Goal: Information Seeking & Learning: Learn about a topic

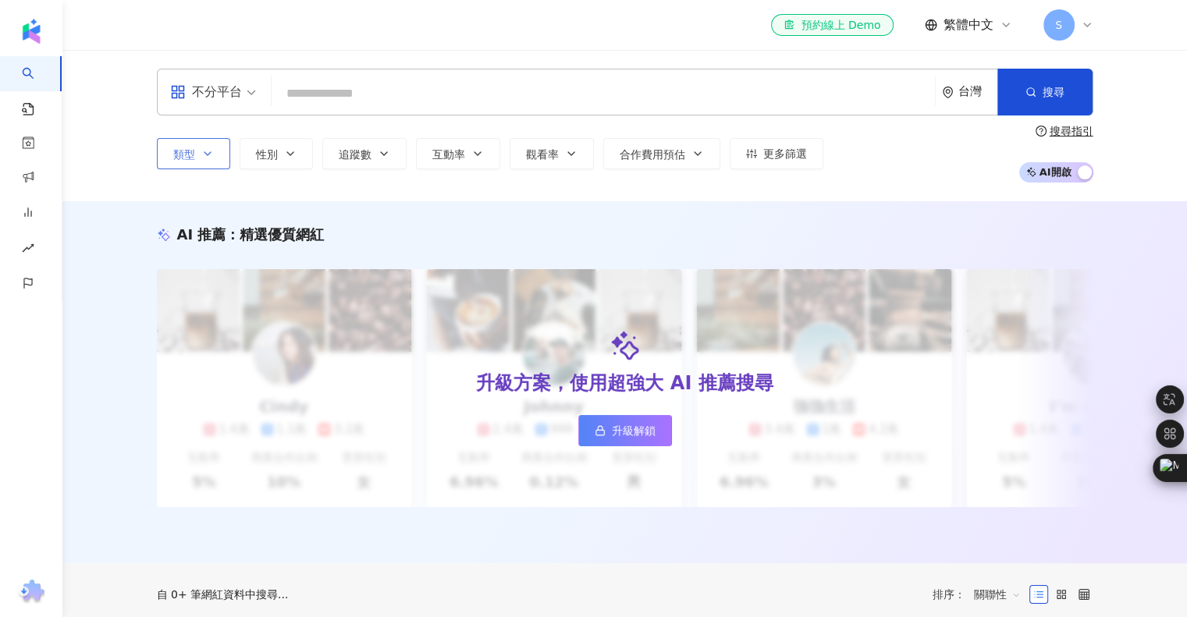
click at [187, 165] on button "類型" at bounding box center [193, 153] width 73 height 31
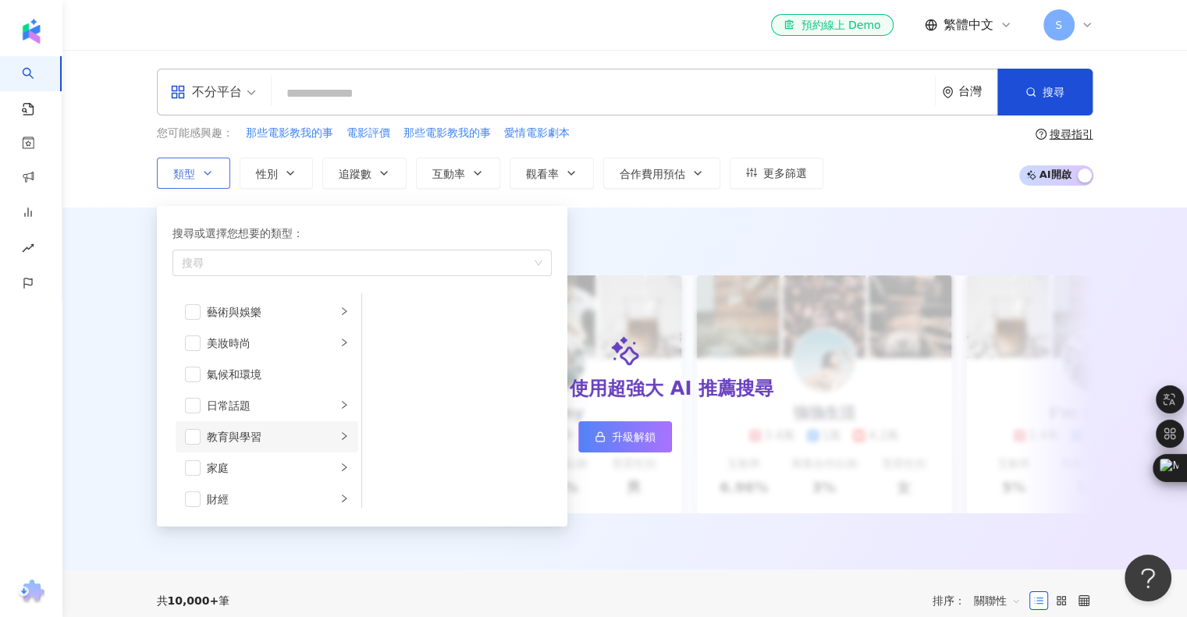
click at [268, 439] on div "教育與學習" at bounding box center [272, 436] width 130 height 17
click at [302, 465] on div "家庭" at bounding box center [272, 468] width 130 height 17
click at [296, 347] on div "財經" at bounding box center [272, 343] width 130 height 17
click at [286, 376] on div "美食" at bounding box center [272, 374] width 130 height 17
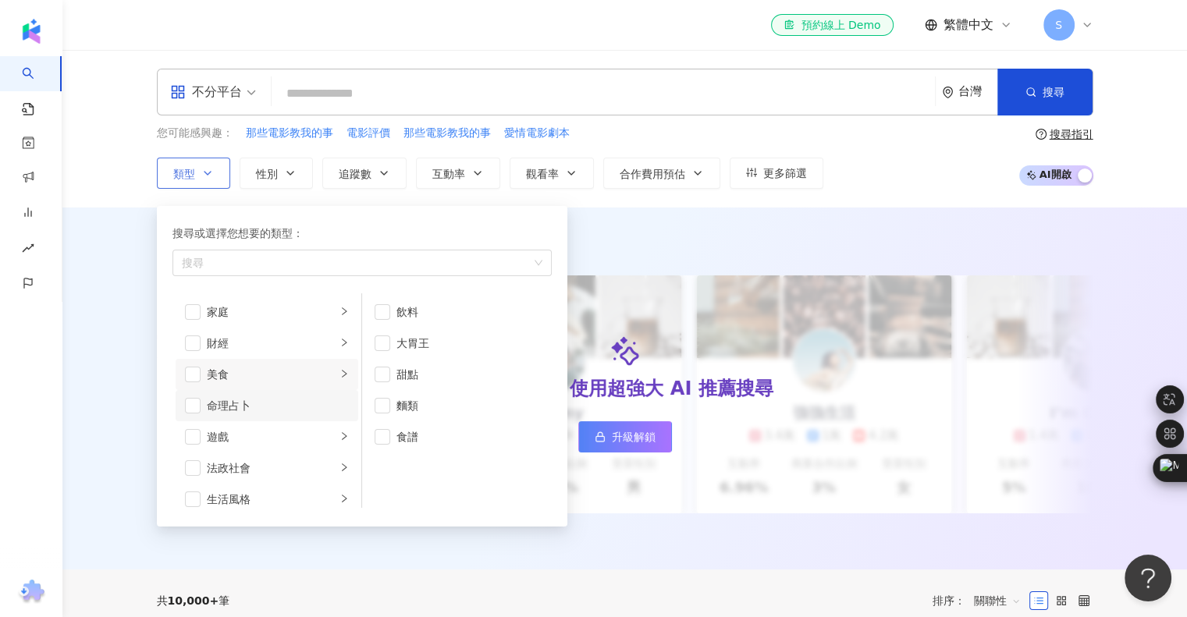
click at [287, 417] on li "命理占卜" at bounding box center [267, 405] width 183 height 31
click at [295, 407] on div "命理占卜" at bounding box center [278, 405] width 142 height 17
click at [286, 414] on li "命理占卜" at bounding box center [267, 405] width 183 height 31
click at [281, 429] on div "遊戲" at bounding box center [272, 436] width 130 height 17
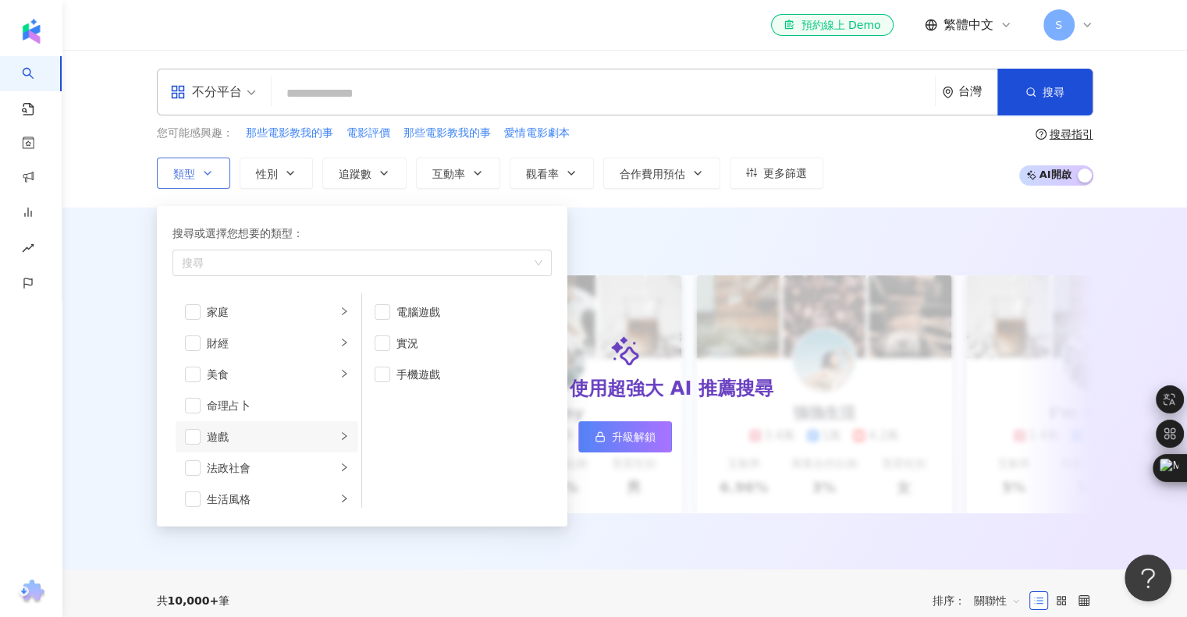
click at [281, 429] on div "遊戲" at bounding box center [272, 436] width 130 height 17
click at [272, 467] on div "法政社會" at bounding box center [272, 468] width 130 height 17
click at [286, 349] on div "生活風格" at bounding box center [272, 343] width 130 height 17
click at [399, 340] on div "手作" at bounding box center [467, 343] width 143 height 17
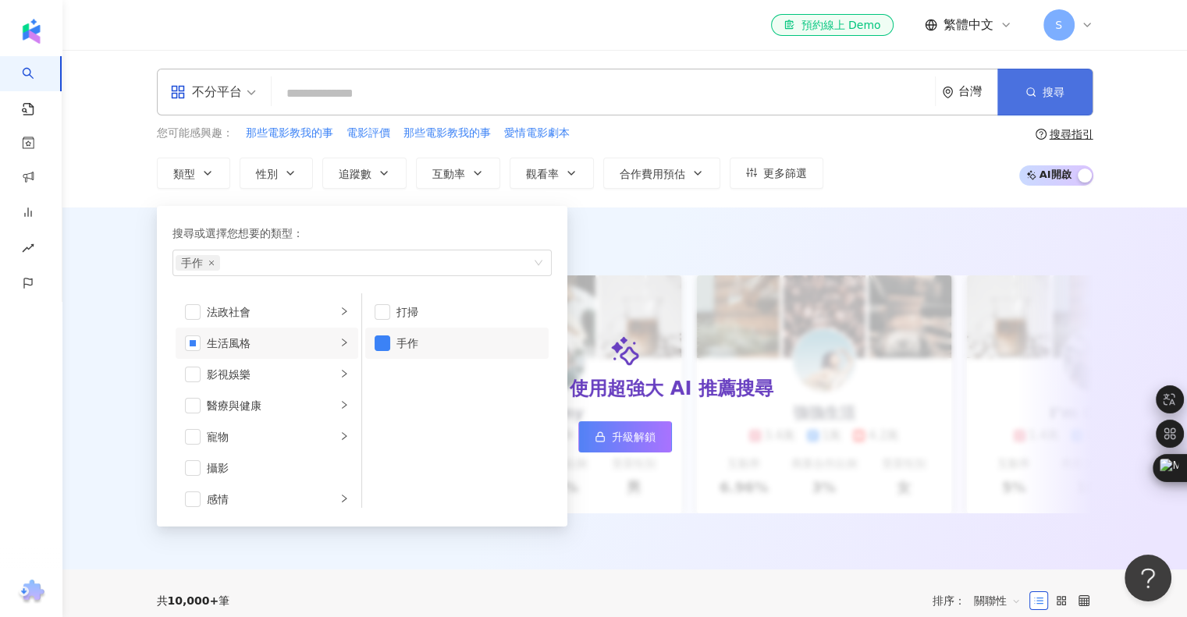
click at [1033, 87] on icon "button" at bounding box center [1030, 92] width 11 height 11
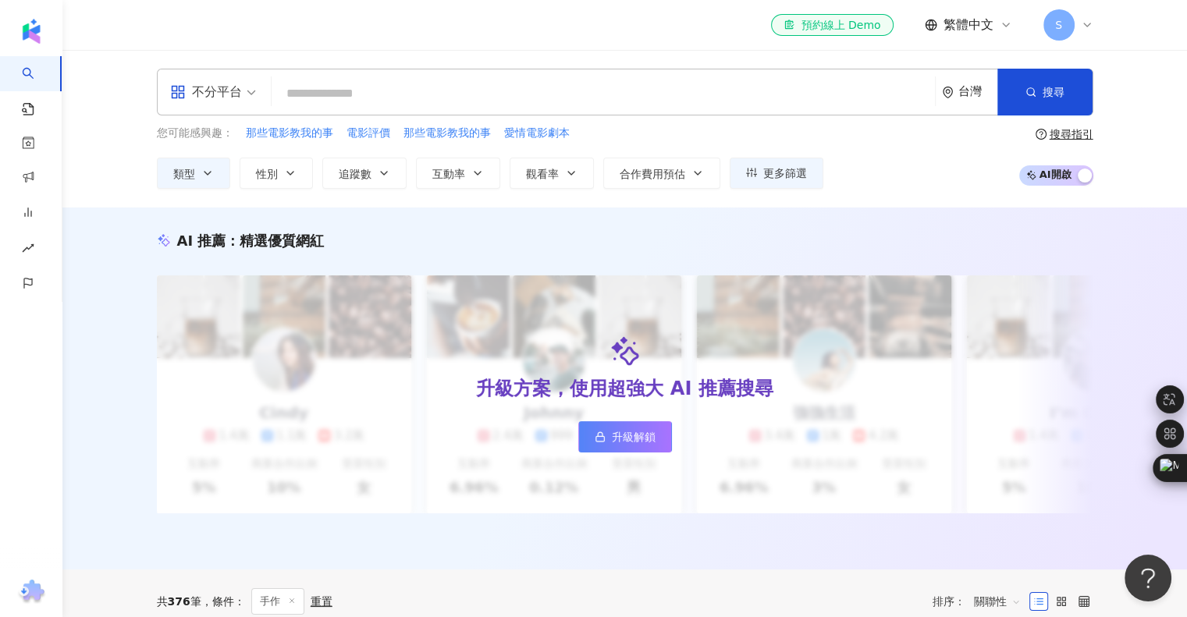
click at [472, 91] on input "search" at bounding box center [603, 94] width 651 height 30
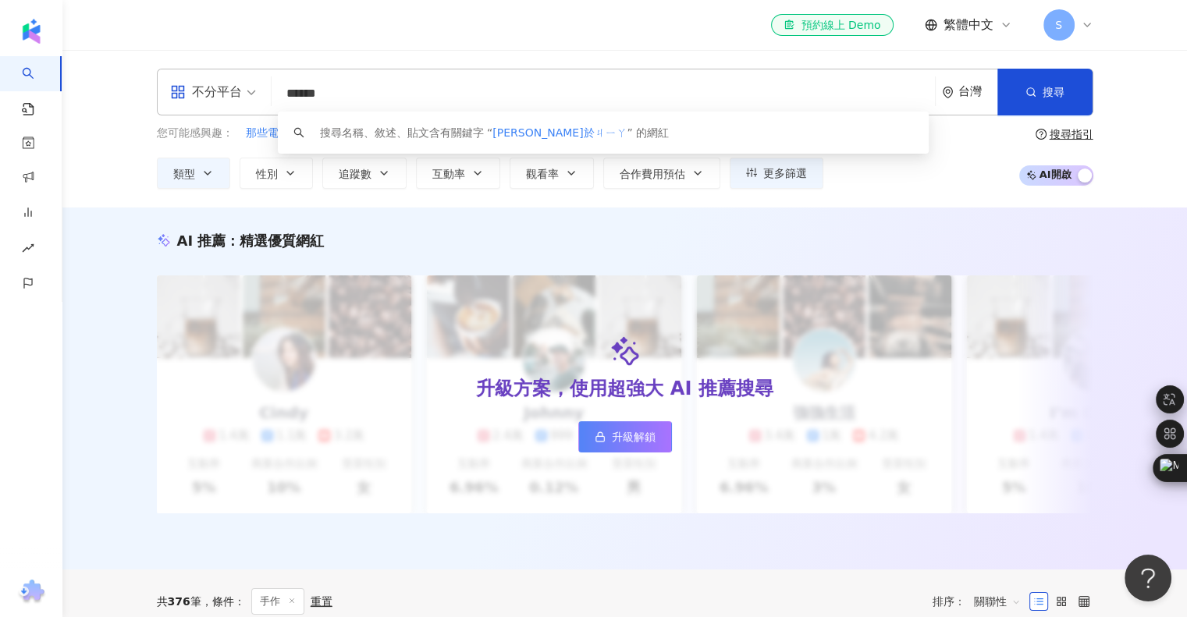
type input "****"
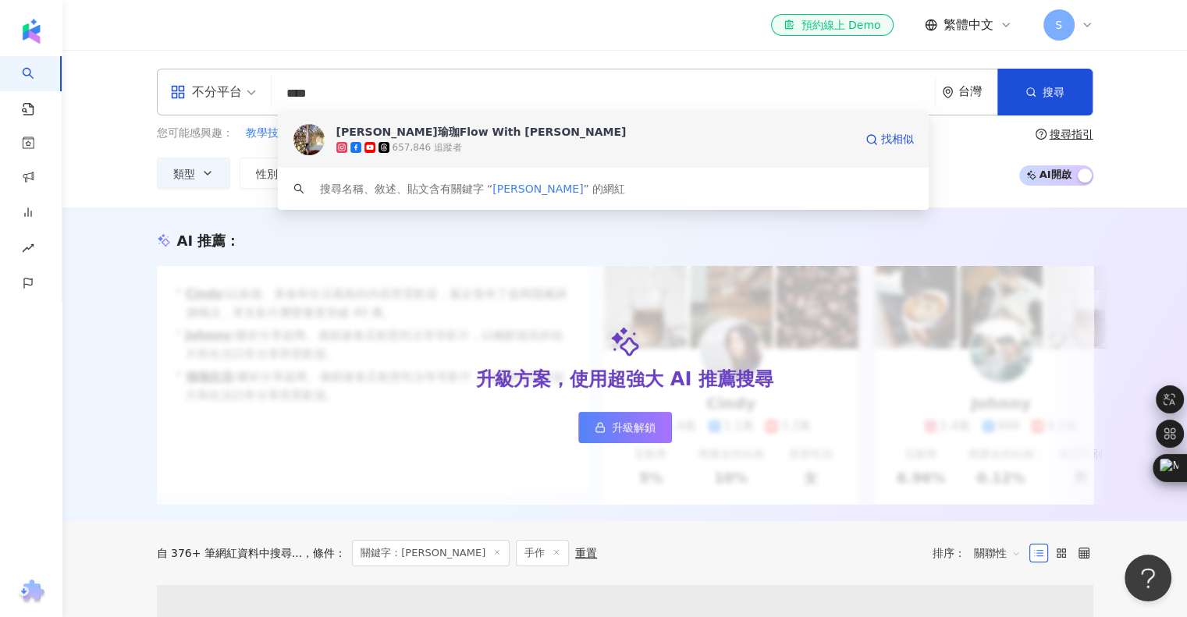
click at [414, 131] on div "[PERSON_NAME]瑜珈Flow With [PERSON_NAME]" at bounding box center [481, 132] width 290 height 16
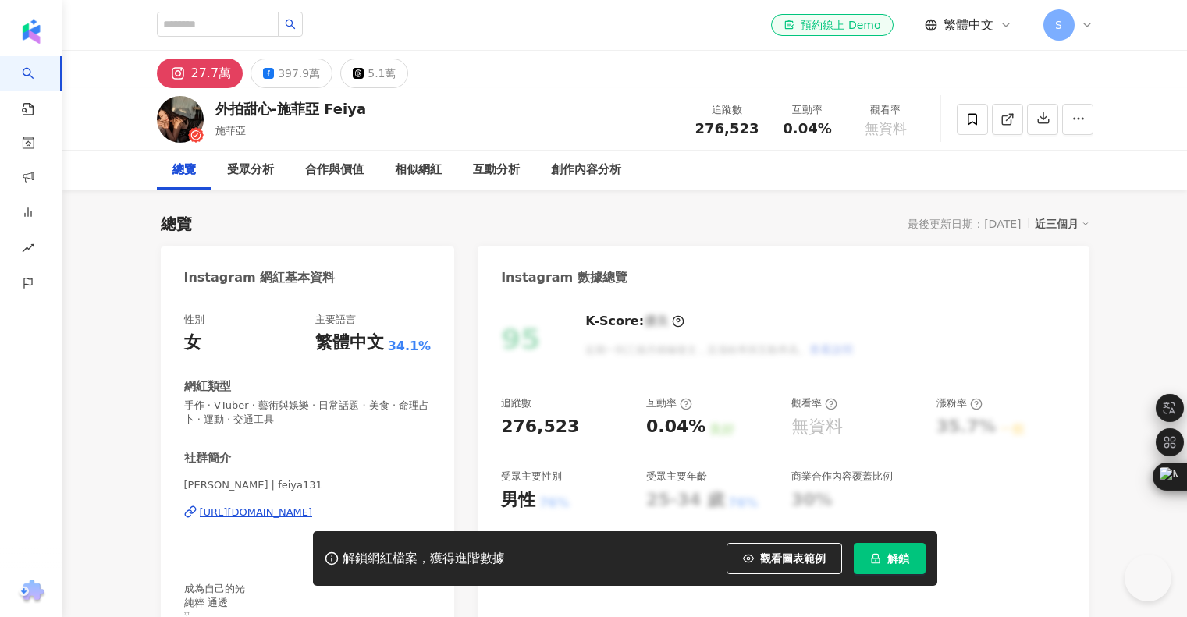
click at [281, 506] on div "https://www.instagram.com/feiya131/" at bounding box center [256, 513] width 113 height 14
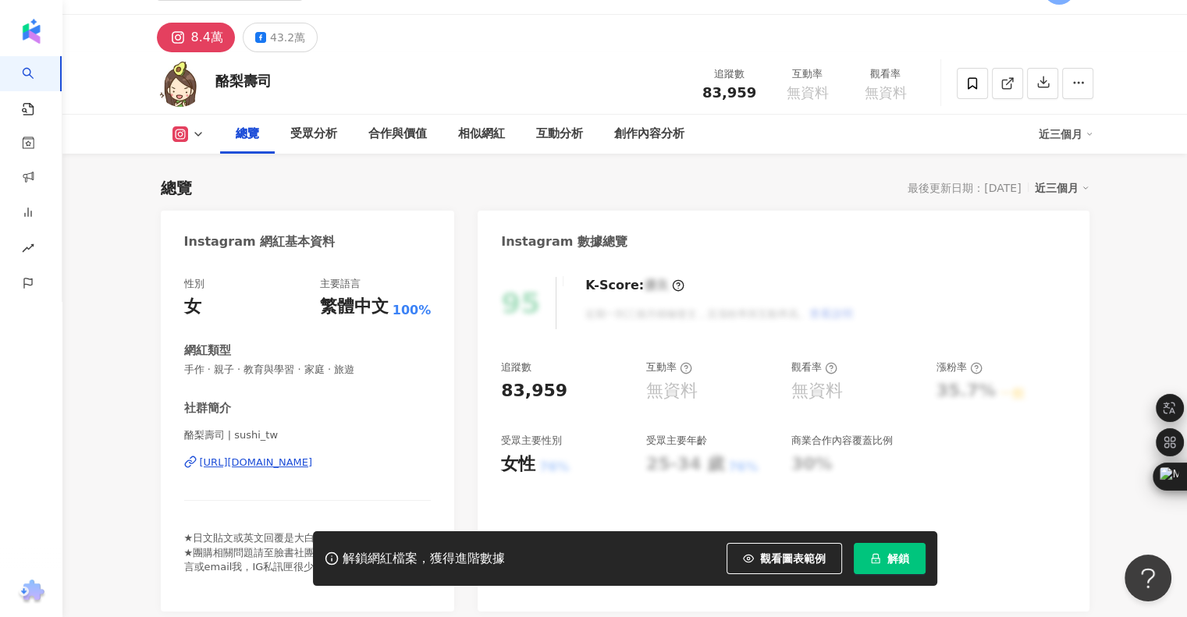
scroll to position [312, 0]
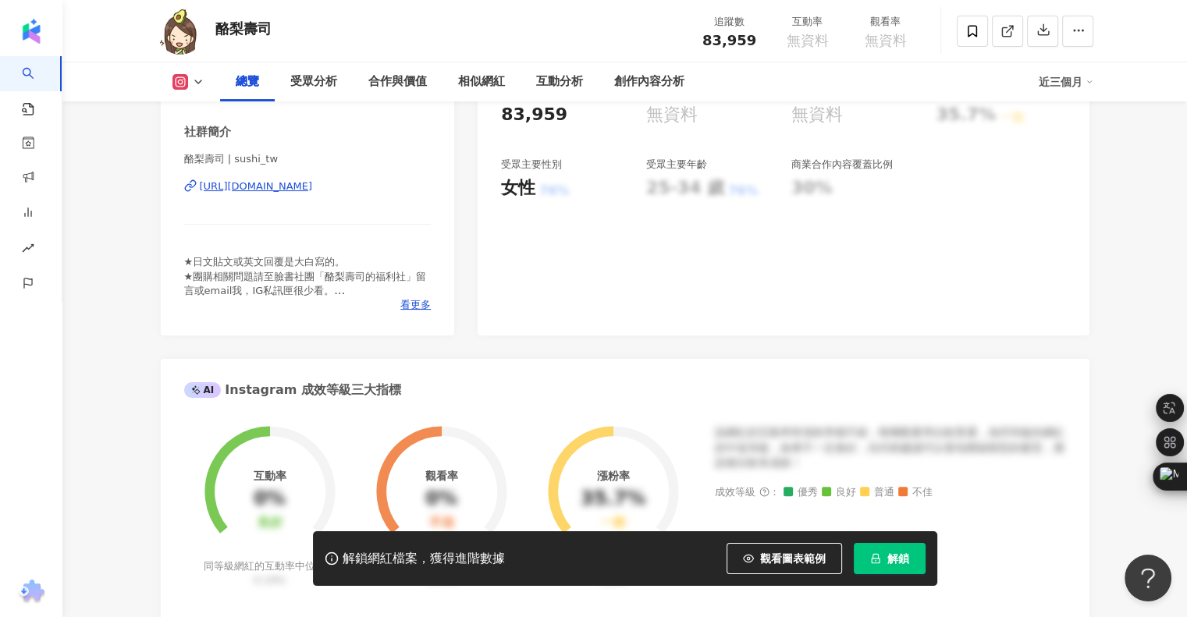
click at [313, 190] on div "https://www.instagram.com/sushi_tw/" at bounding box center [256, 186] width 113 height 14
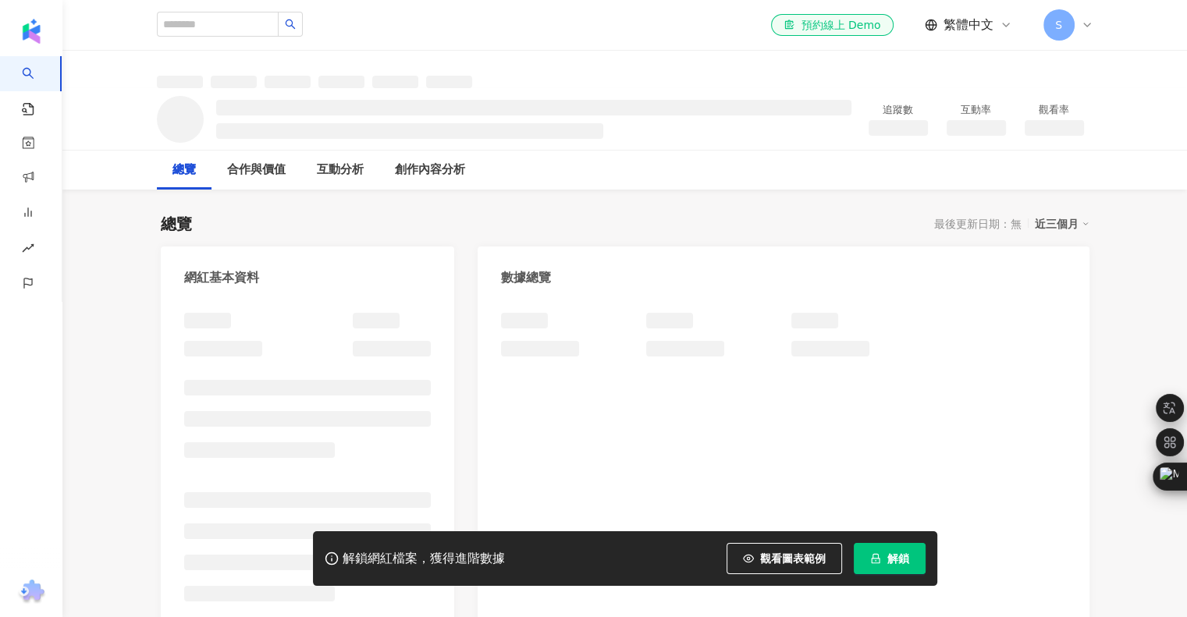
scroll to position [78, 0]
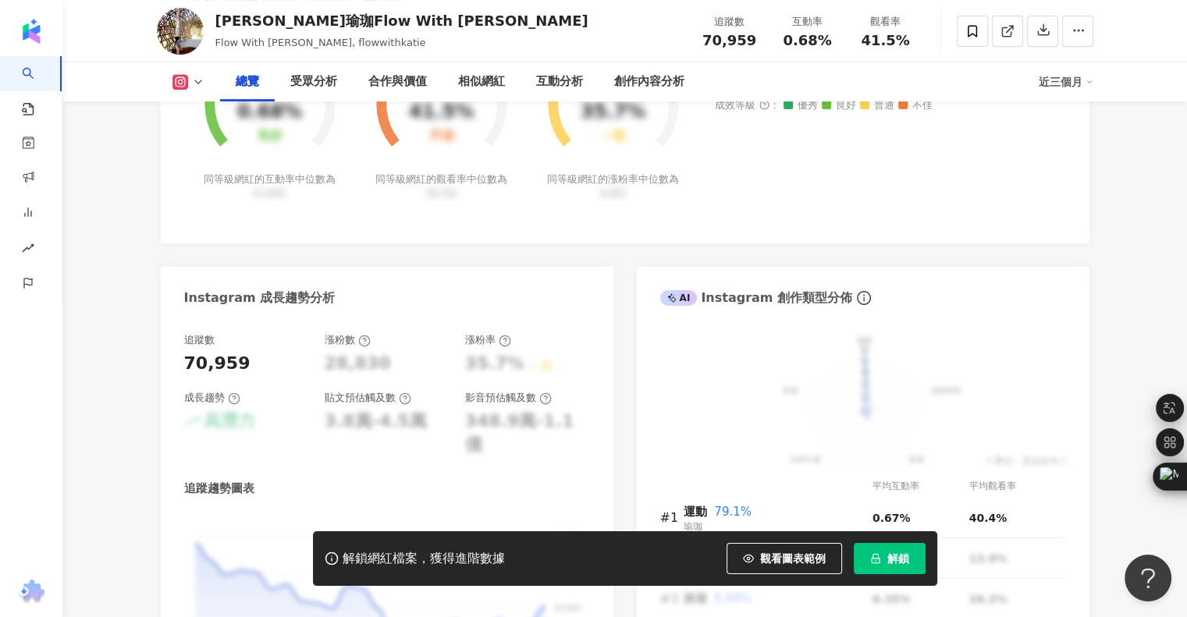
scroll to position [295, 0]
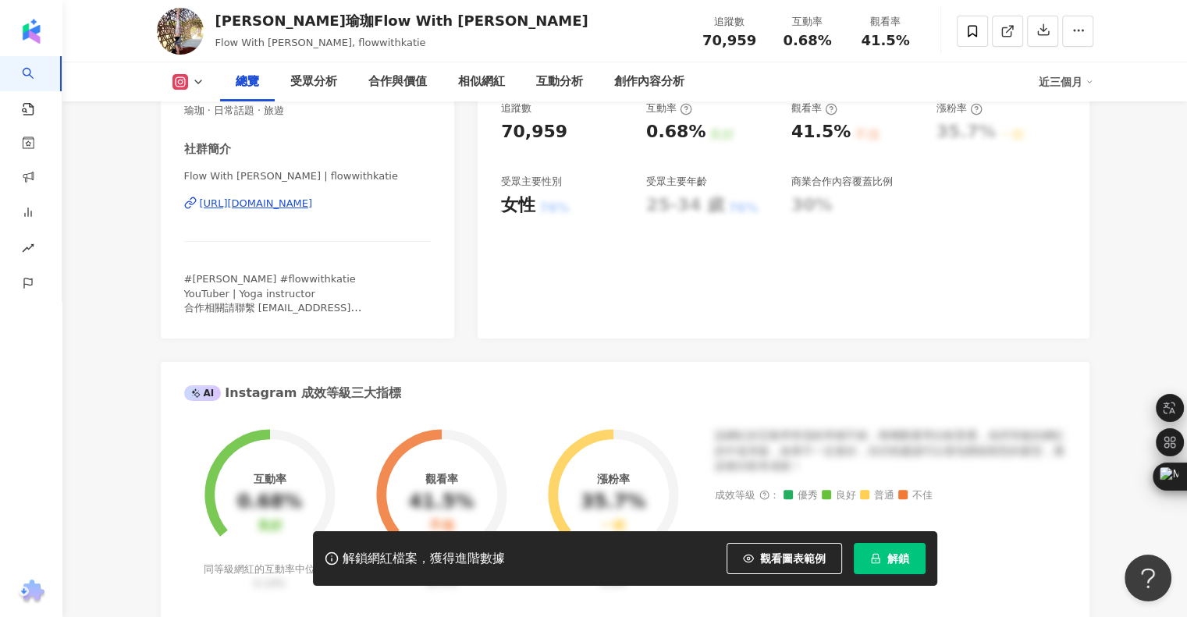
click at [313, 207] on div "https://www.instagram.com/flowwithkatie/" at bounding box center [256, 204] width 113 height 14
